Goal: Register for event/course

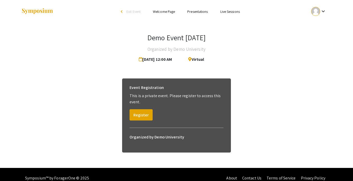
scroll to position [7, 0]
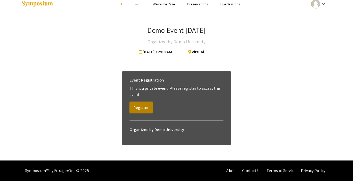
click at [142, 106] on button "Register" at bounding box center [140, 107] width 23 height 11
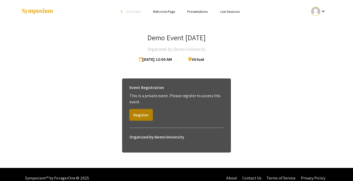
click at [144, 111] on button "Register" at bounding box center [140, 114] width 23 height 11
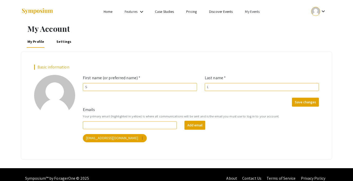
click at [253, 12] on link "My Events" at bounding box center [252, 11] width 15 height 5
click at [317, 11] on div at bounding box center [176, 90] width 353 height 181
click at [316, 11] on div at bounding box center [315, 11] width 9 height 9
click at [318, 49] on button "Sign out" at bounding box center [321, 50] width 32 height 12
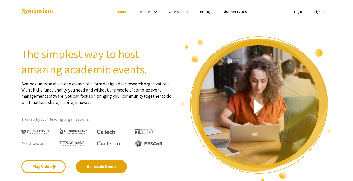
click at [296, 9] on link "Login" at bounding box center [298, 11] width 8 height 5
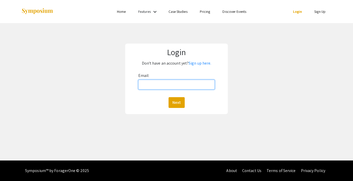
click at [188, 81] on input "Email:" at bounding box center [176, 85] width 76 height 10
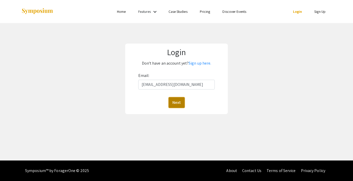
click at [175, 100] on button "Next" at bounding box center [176, 102] width 16 height 11
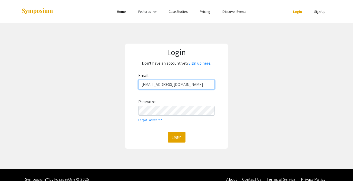
click at [167, 85] on input "[EMAIL_ADDRESS][DOMAIN_NAME]" at bounding box center [176, 85] width 76 height 10
type input "[EMAIL_ADDRESS][DOMAIN_NAME]"
click at [177, 134] on button "Login" at bounding box center [177, 137] width 18 height 11
